Goal: Information Seeking & Learning: Learn about a topic

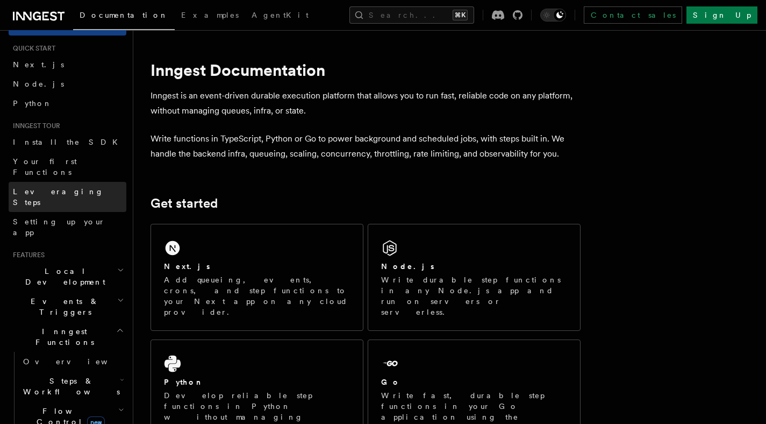
scroll to position [25, 0]
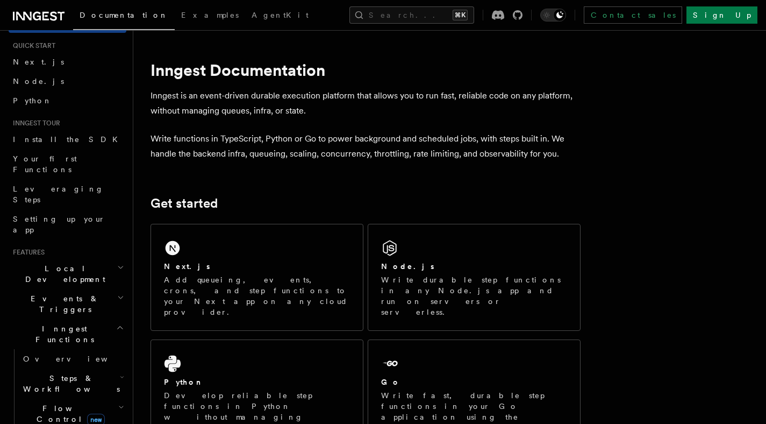
click at [91, 289] on h2 "Events & Triggers" at bounding box center [68, 304] width 118 height 30
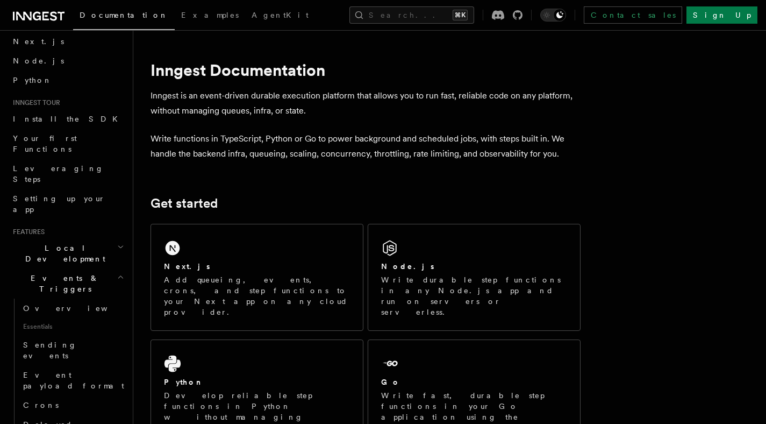
scroll to position [65, 0]
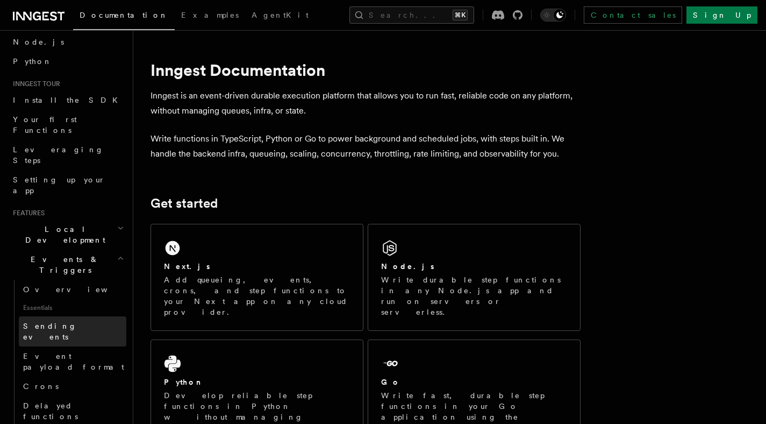
click at [80, 316] on link "Sending events" at bounding box center [73, 331] width 108 height 30
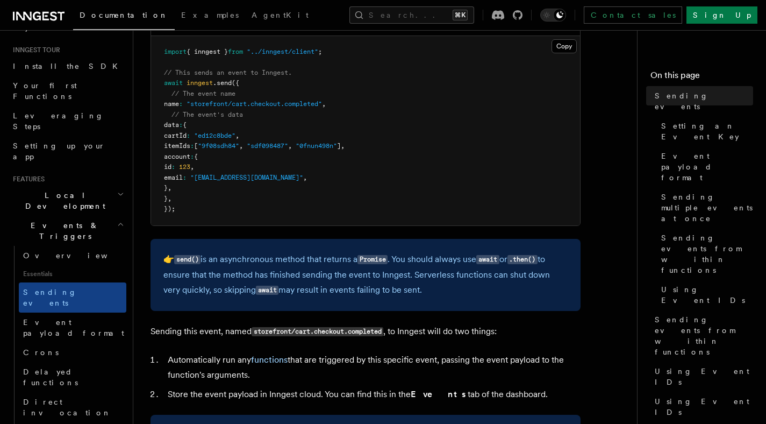
scroll to position [349, 0]
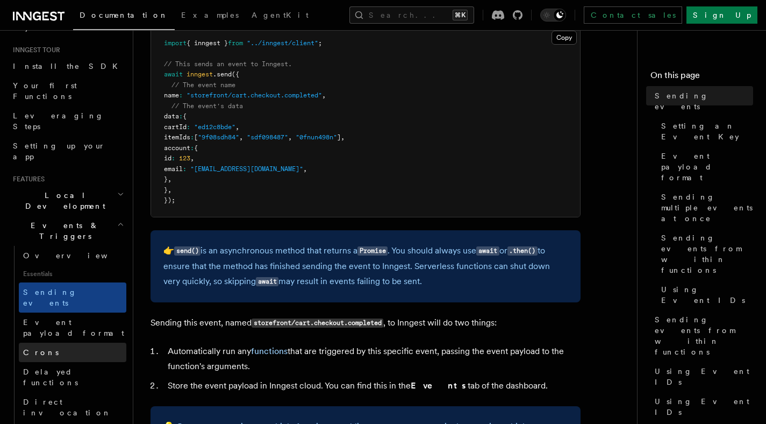
click at [60, 342] on link "Crons" at bounding box center [73, 351] width 108 height 19
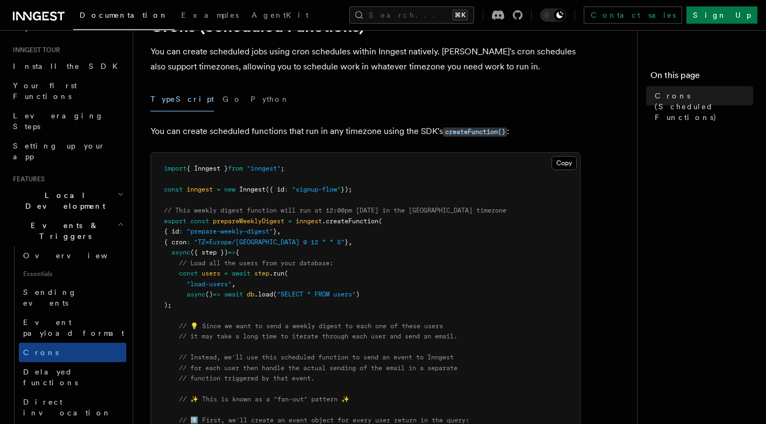
scroll to position [54, 0]
click at [331, 194] on span ""signup-flow"" at bounding box center [316, 190] width 49 height 8
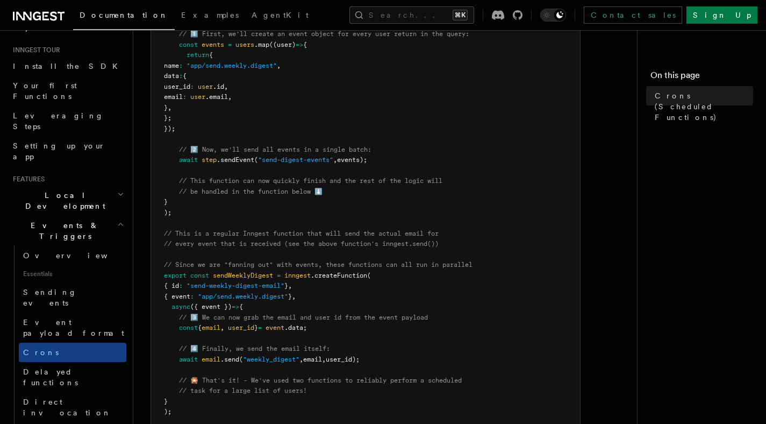
scroll to position [437, 0]
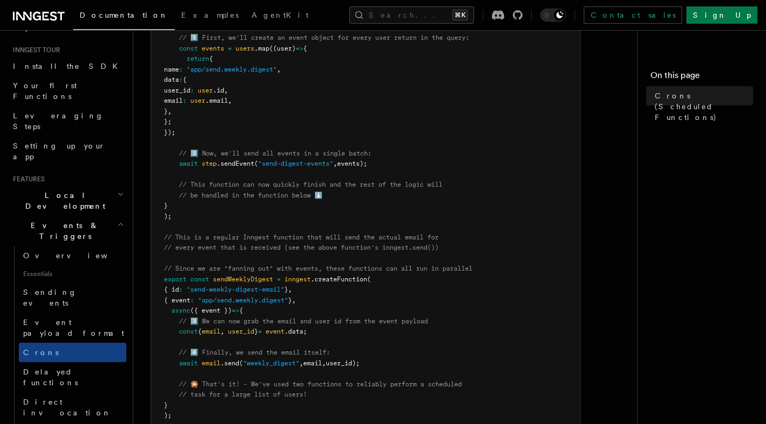
click at [387, 292] on pre "import { Inngest } from "inngest" ; const inngest = new Inngest ({ id : "signup…" at bounding box center [365, 100] width 429 height 661
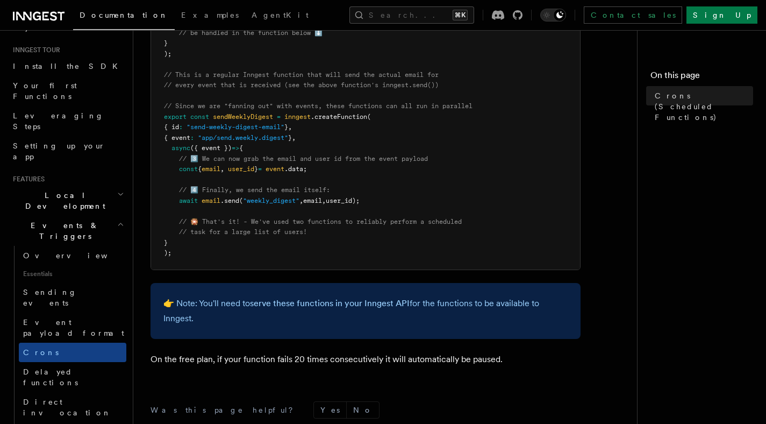
scroll to position [743, 0]
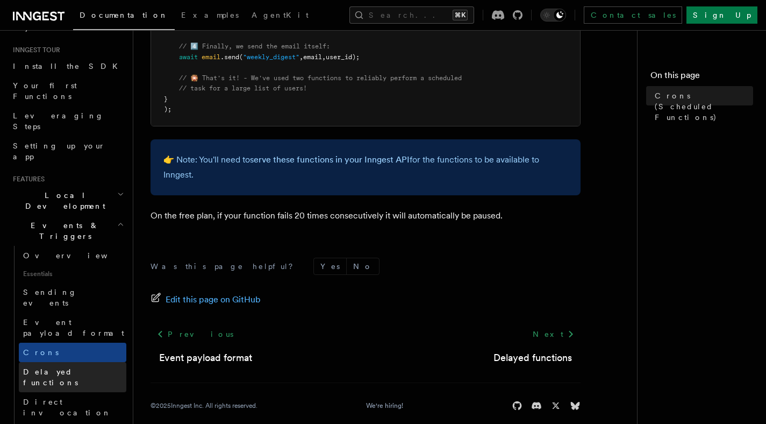
click at [78, 367] on span "Delayed functions" at bounding box center [50, 376] width 55 height 19
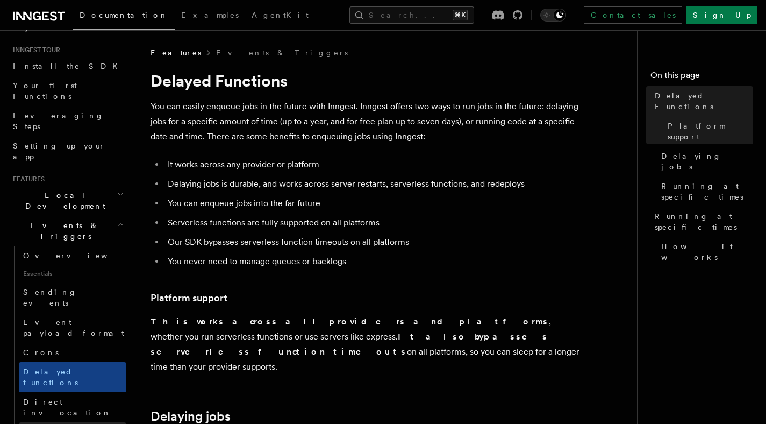
click at [63, 422] on link "Webhooks" at bounding box center [73, 431] width 108 height 19
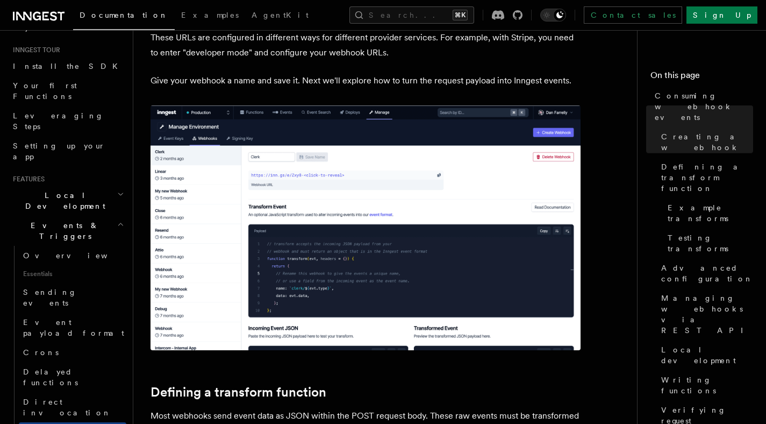
scroll to position [420, 0]
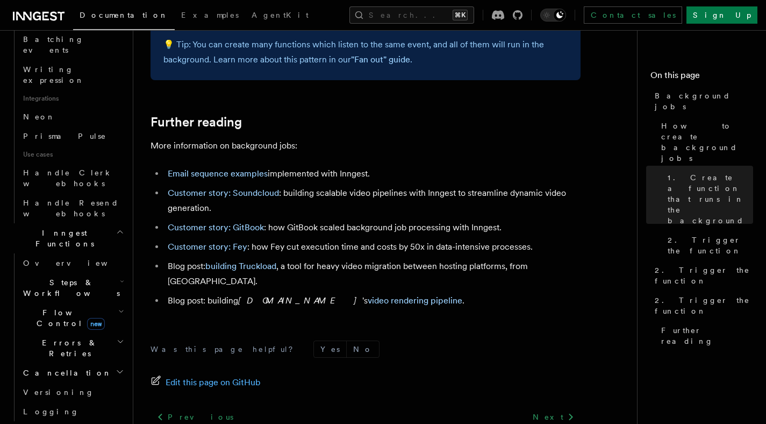
scroll to position [661, 0]
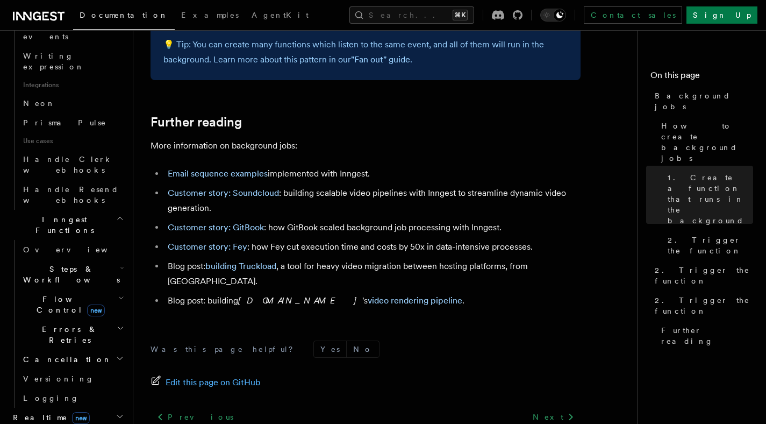
click at [102, 407] on h2 "Realtime new" at bounding box center [68, 416] width 118 height 19
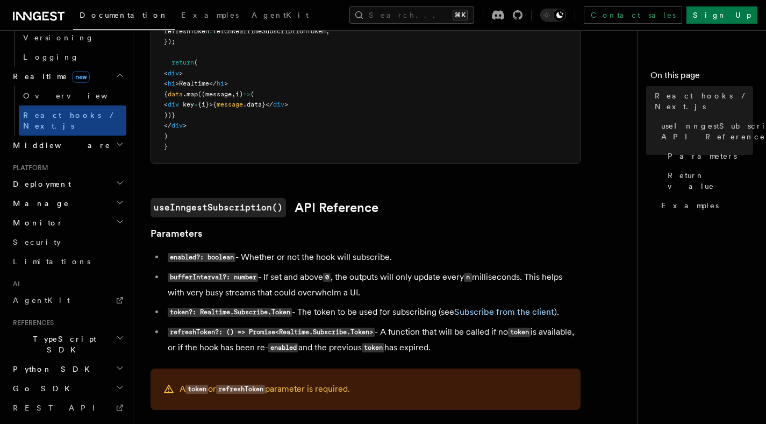
scroll to position [523, 0]
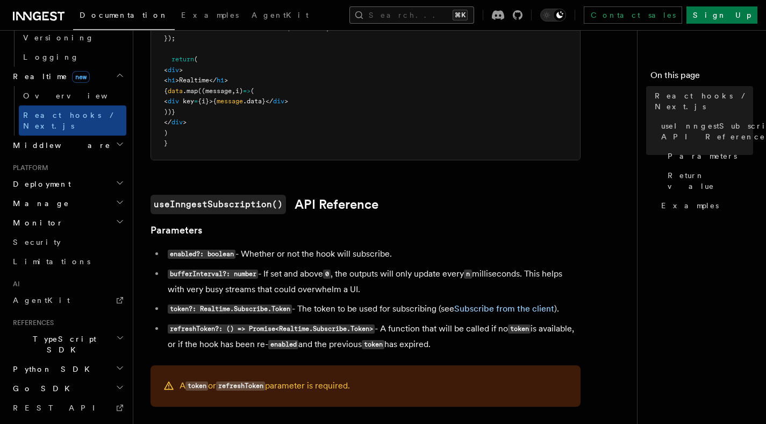
click at [368, 10] on button "Search... ⌘K" at bounding box center [411, 14] width 125 height 17
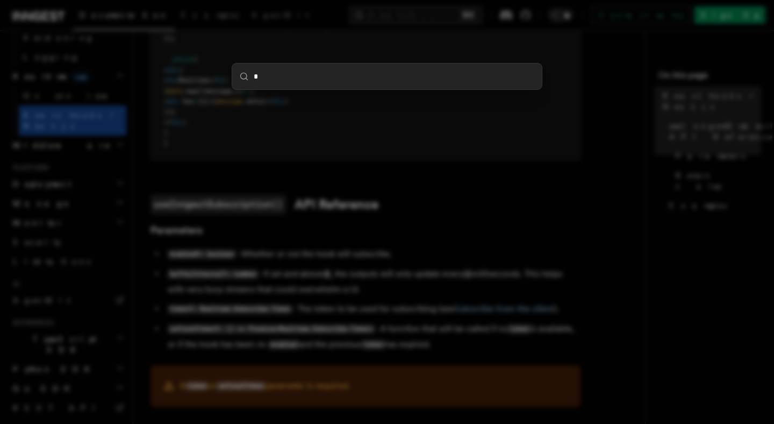
type input "**"
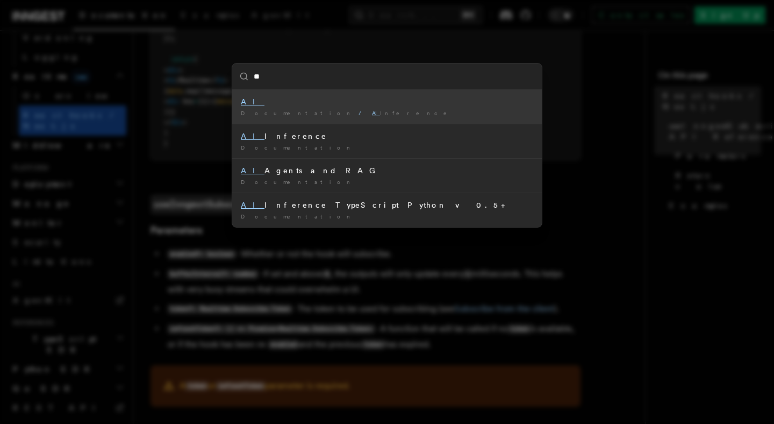
click at [305, 117] on div "Documentation / AI Inference /" at bounding box center [387, 113] width 292 height 8
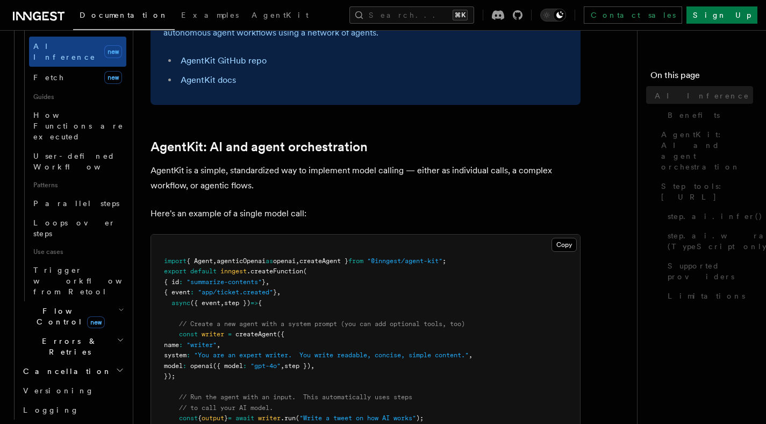
scroll to position [661, 0]
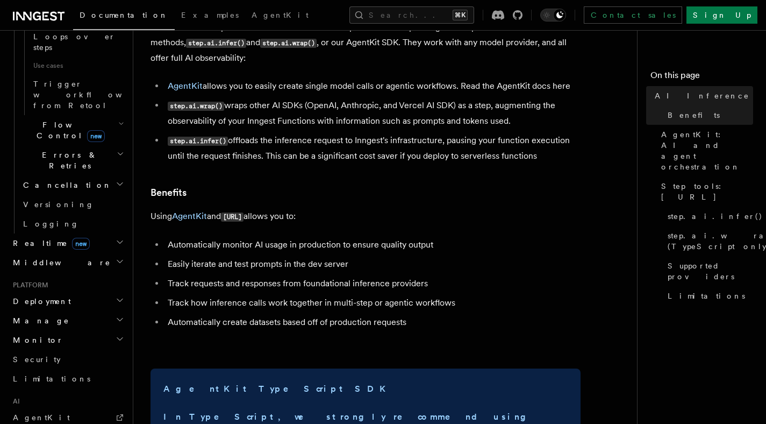
scroll to position [0, 0]
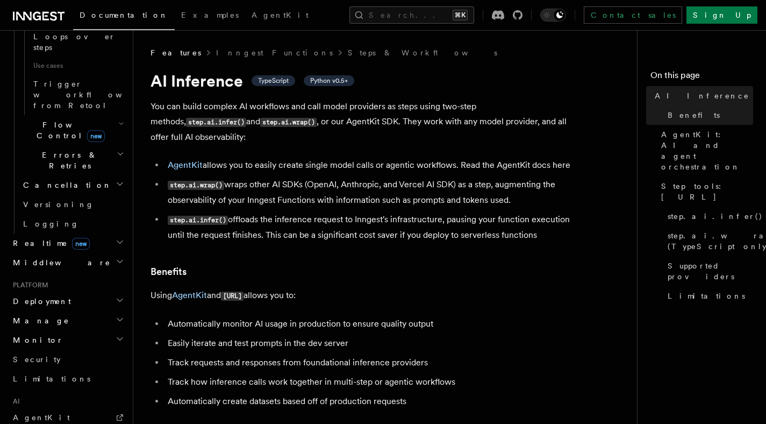
click at [216, 216] on code "step.ai.infer()" at bounding box center [198, 220] width 60 height 9
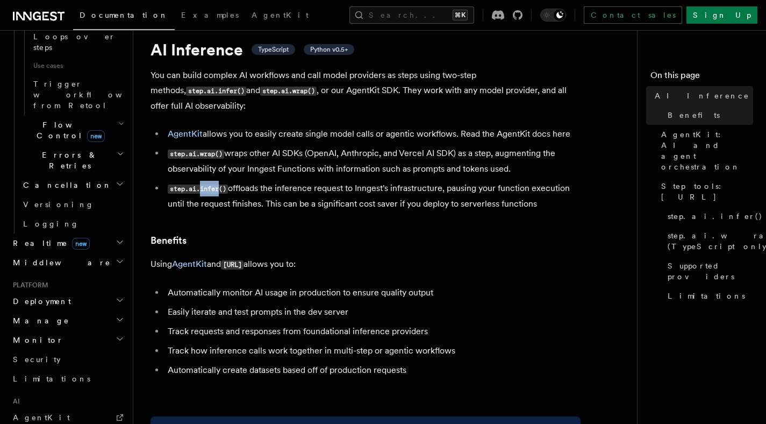
scroll to position [41, 0]
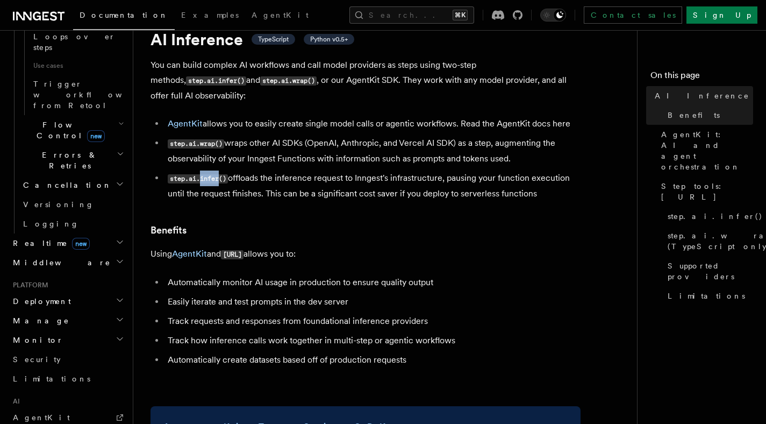
click at [517, 223] on h3 "Benefits" at bounding box center [366, 230] width 430 height 15
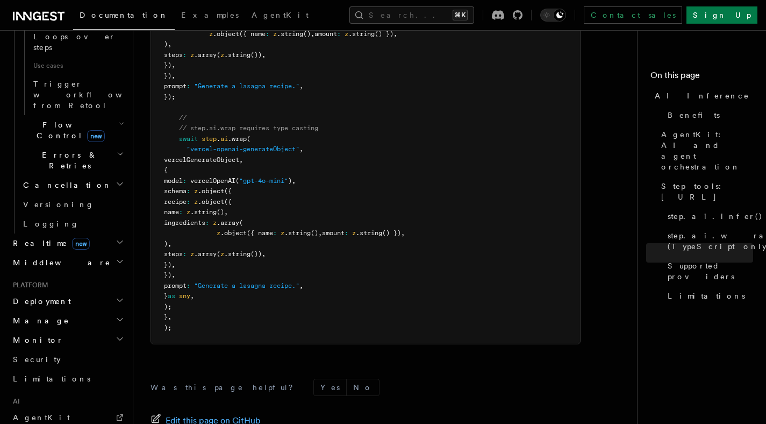
scroll to position [3410, 0]
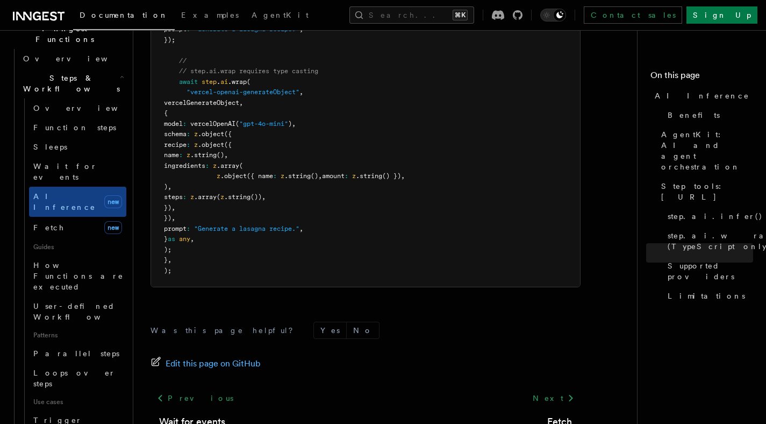
scroll to position [0, 0]
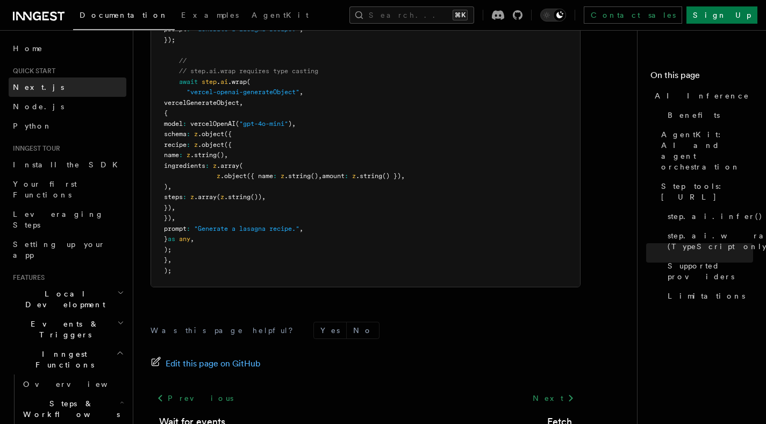
click at [38, 85] on link "Next.js" at bounding box center [68, 86] width 118 height 19
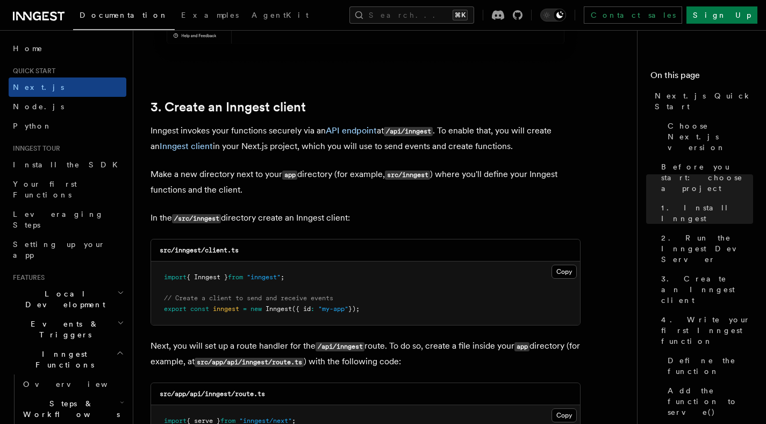
scroll to position [1214, 0]
click at [308, 24] on div "Documentation Examples AgentKit Search... ⌘K Contact sales Sign Up" at bounding box center [383, 15] width 766 height 30
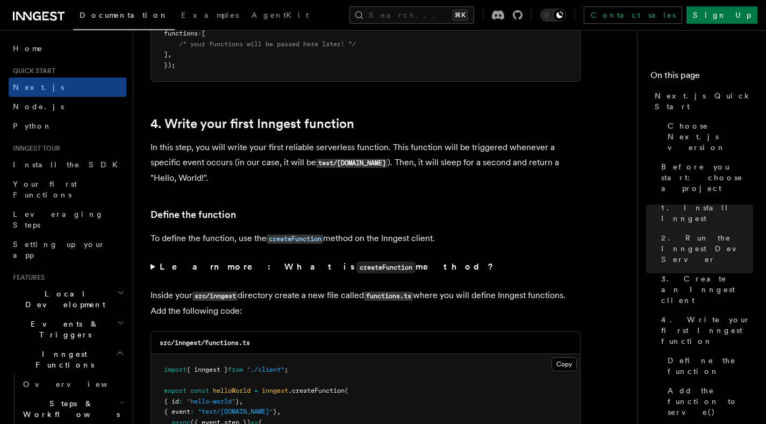
scroll to position [1666, 0]
